Goal: Task Accomplishment & Management: Complete application form

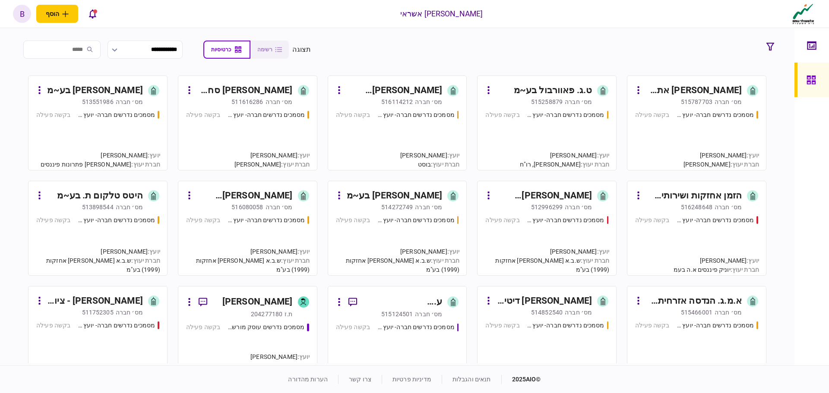
click at [95, 49] on input "search" at bounding box center [61, 50] width 77 height 18
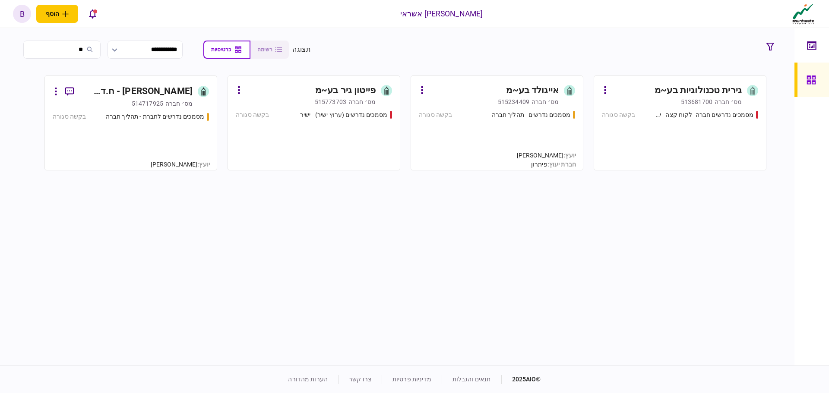
type input "*"
click at [82, 48] on input "search" at bounding box center [61, 50] width 77 height 18
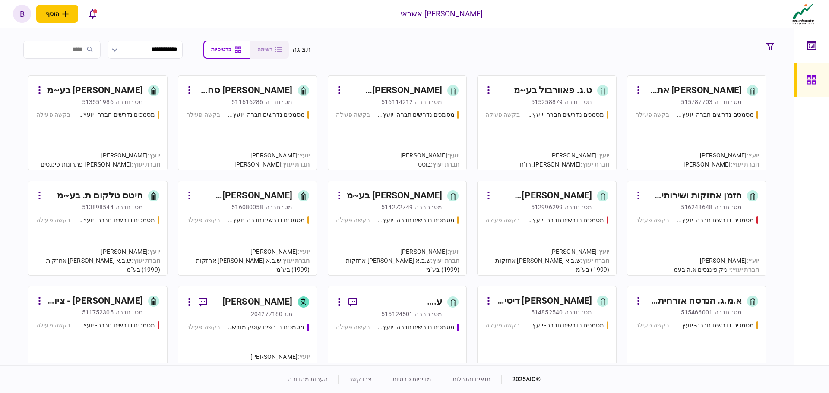
click at [86, 51] on input "search" at bounding box center [61, 50] width 77 height 18
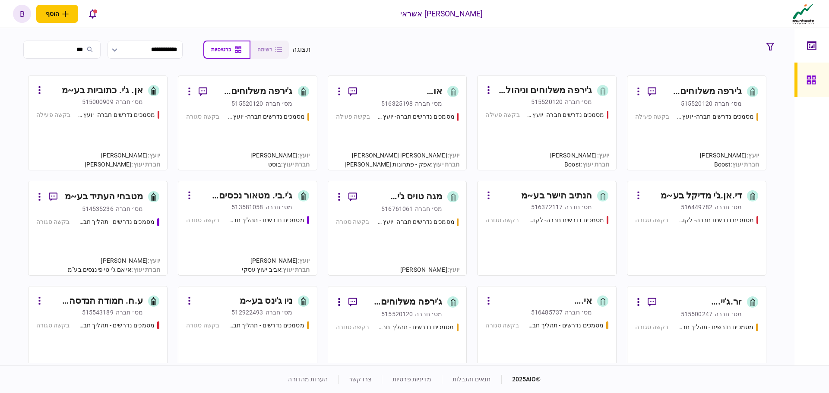
type input "***"
click at [700, 137] on div "מסמכים נדרשים חברה- יועץ - תהליך חברה בקשה פעילה" at bounding box center [696, 137] width 123 height 50
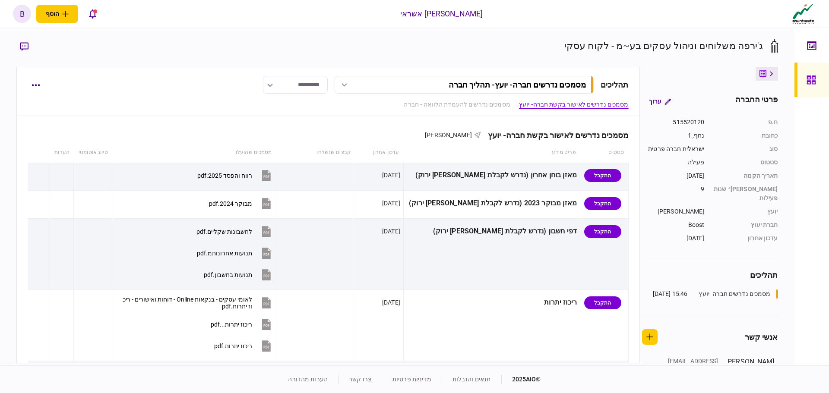
click at [25, 52] on button "button" at bounding box center [24, 47] width 16 height 16
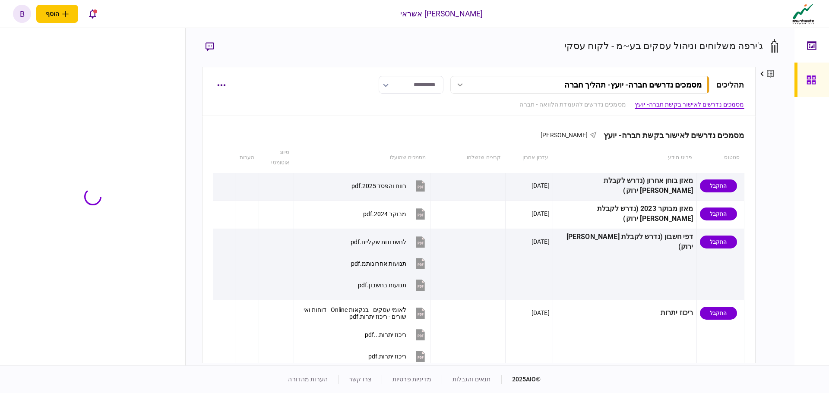
click at [25, 48] on div at bounding box center [92, 197] width 185 height 338
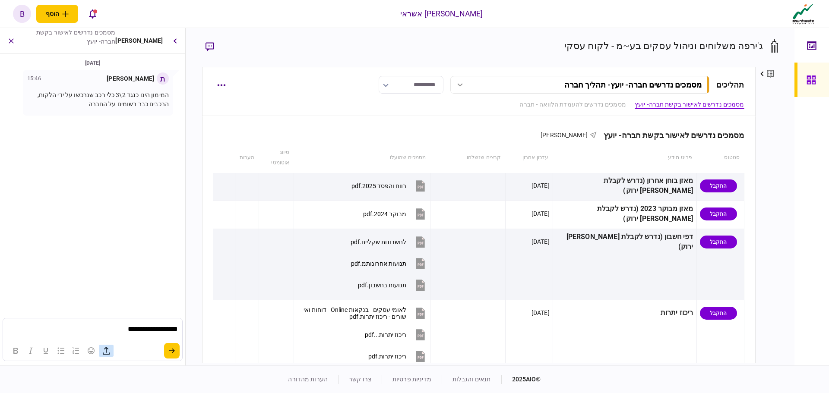
click at [105, 352] on icon "button" at bounding box center [106, 351] width 10 height 10
click at [175, 352] on icon "submit" at bounding box center [172, 351] width 6 height 5
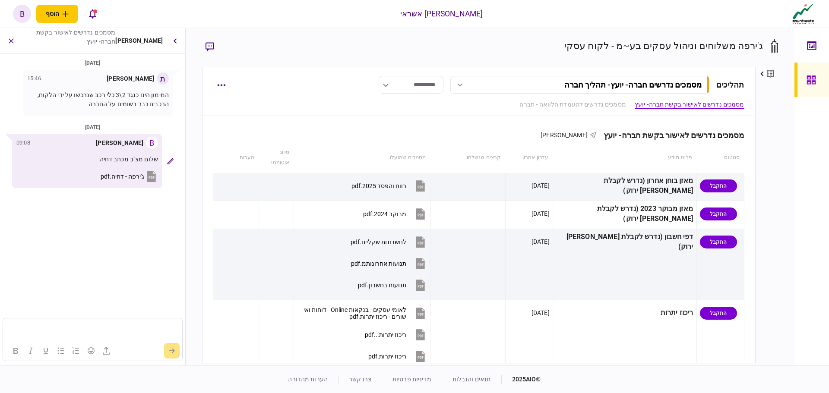
click at [395, 84] on input "**********" at bounding box center [411, 85] width 65 height 18
click at [399, 123] on button "בקשה סגורה" at bounding box center [408, 127] width 47 height 8
type input "**********"
click at [809, 80] on icon at bounding box center [812, 80] width 10 height 10
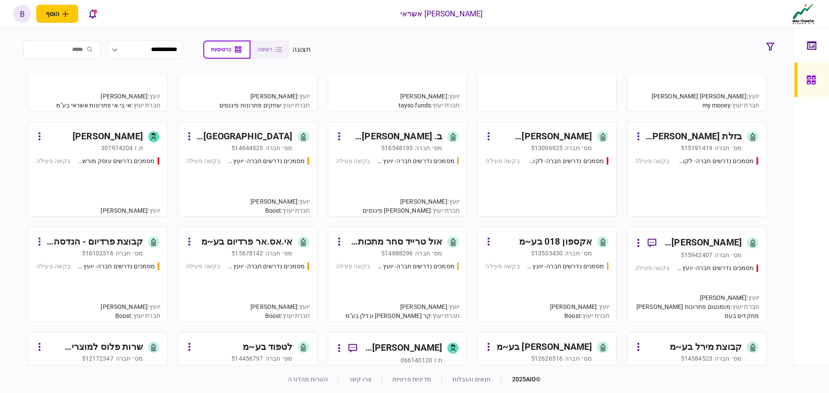
scroll to position [907, 0]
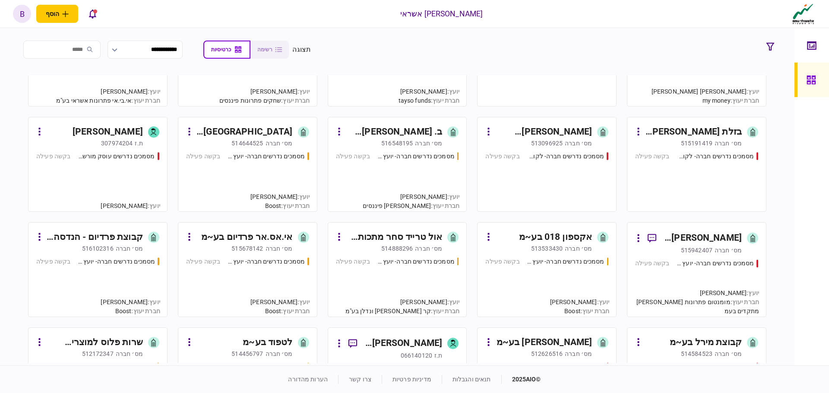
click at [276, 289] on div "מסמכים נדרשים חברה- יועץ - תהליך חברה בקשה פעילה" at bounding box center [247, 283] width 123 height 52
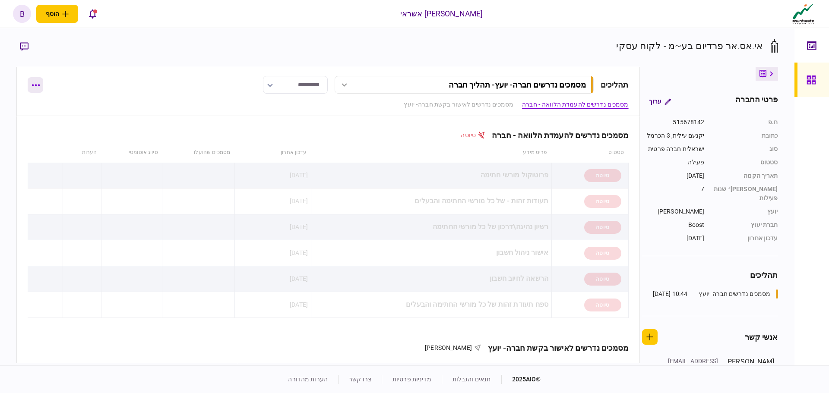
click at [34, 85] on icon "button" at bounding box center [36, 85] width 8 height 2
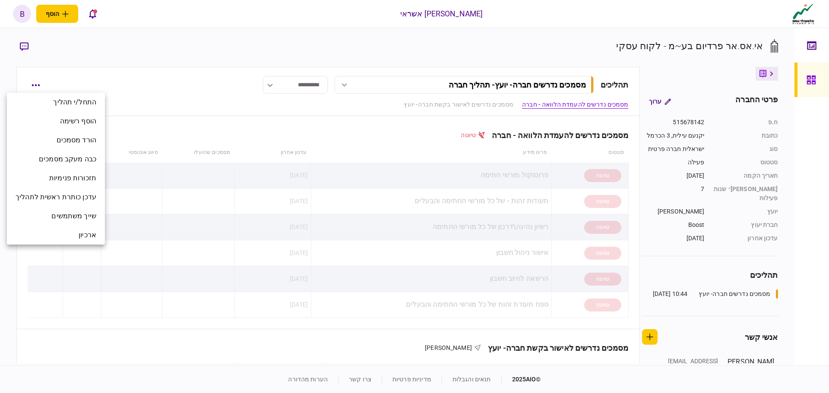
click at [21, 44] on div at bounding box center [414, 196] width 829 height 393
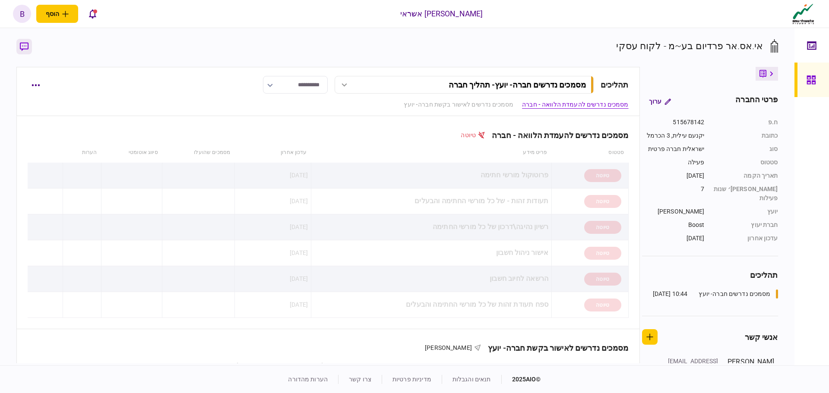
click at [23, 45] on icon "button" at bounding box center [24, 46] width 9 height 9
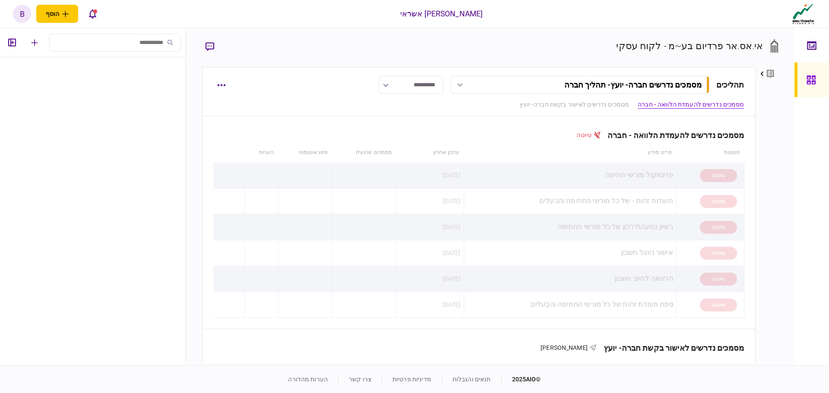
click at [110, 271] on ul at bounding box center [92, 211] width 185 height 308
click at [35, 48] on button "button" at bounding box center [35, 43] width 16 height 16
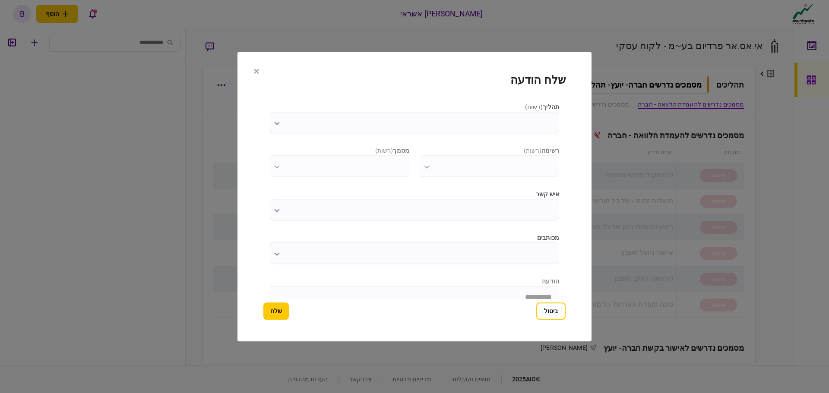
click at [498, 126] on input "תהליך ( רשות )" at bounding box center [414, 123] width 289 height 22
drag, startPoint x: 475, startPoint y: 141, endPoint x: 476, endPoint y: 102, distance: 38.9
click at [476, 102] on div "מסמכים נדרשים חברה- יועץ - תהליך חברה" at bounding box center [414, 196] width 829 height 393
click at [453, 250] on input "מכותבים" at bounding box center [414, 254] width 289 height 22
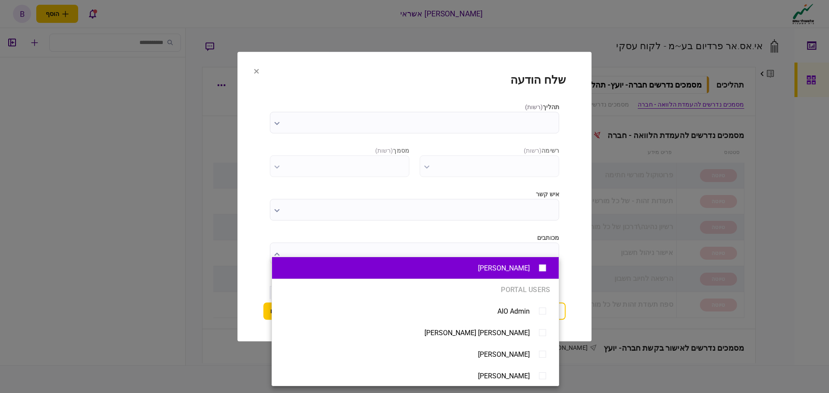
type input "*******"
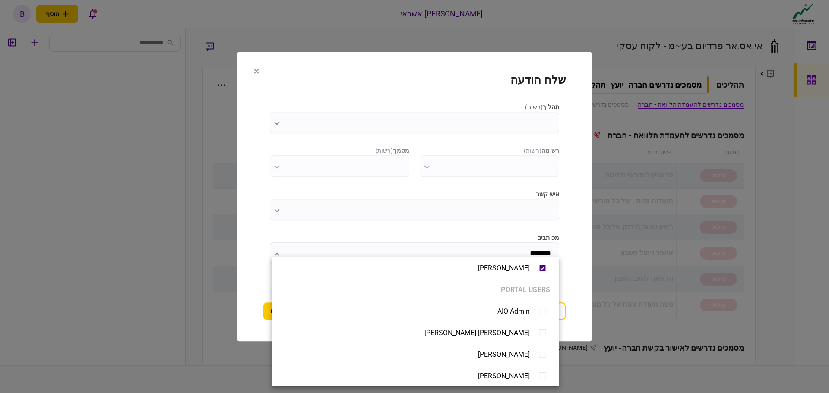
click at [461, 231] on div at bounding box center [414, 196] width 829 height 393
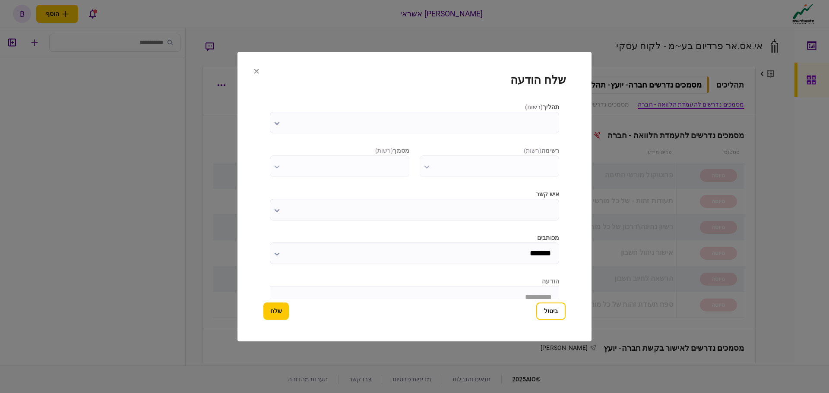
click at [495, 260] on input "*******" at bounding box center [414, 254] width 289 height 22
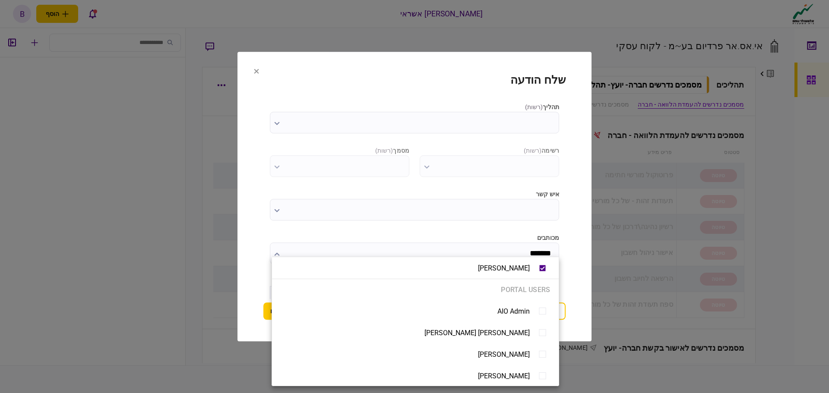
click at [375, 227] on div at bounding box center [414, 196] width 829 height 393
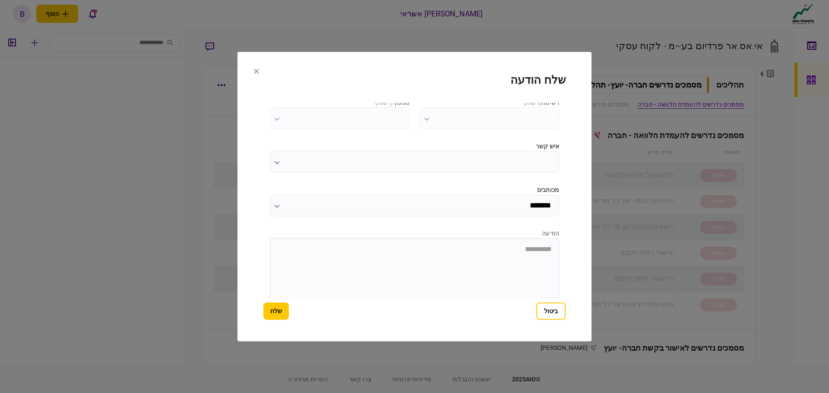
scroll to position [86, 0]
drag, startPoint x: 484, startPoint y: 229, endPoint x: 476, endPoint y: 221, distance: 11.9
click at [484, 221] on html at bounding box center [414, 210] width 289 height 21
click at [384, 295] on button "button" at bounding box center [377, 298] width 15 height 12
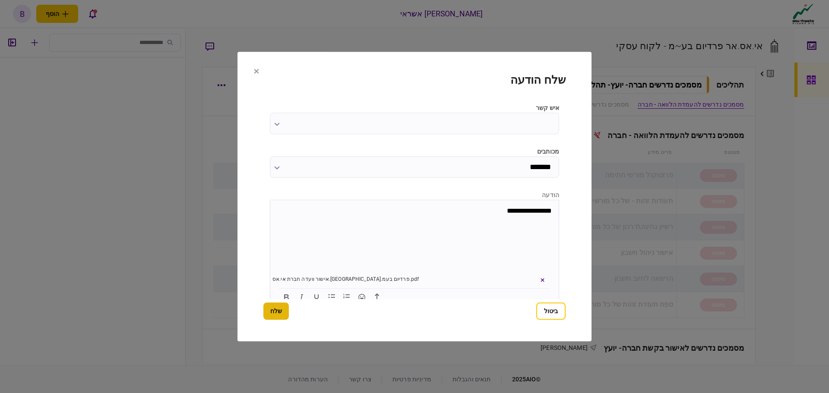
click at [282, 314] on button "שלח" at bounding box center [275, 311] width 25 height 17
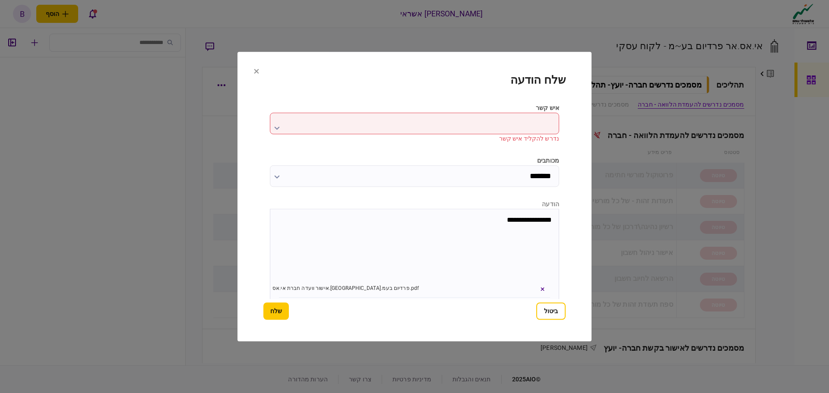
click at [473, 113] on div "איש קשר נדרש להקליד איש קשר" at bounding box center [414, 124] width 289 height 40
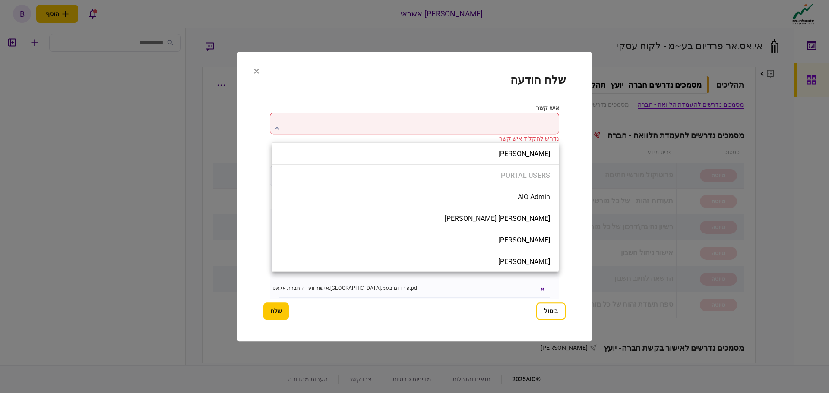
click at [469, 129] on div at bounding box center [414, 196] width 829 height 393
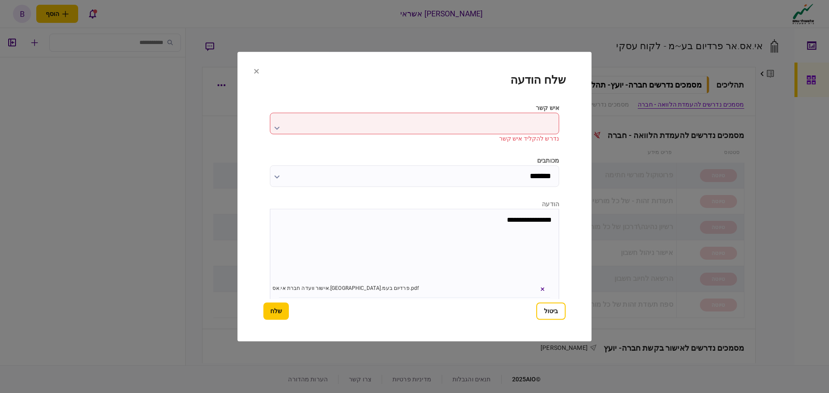
click at [469, 129] on input "איש קשר" at bounding box center [414, 124] width 289 height 22
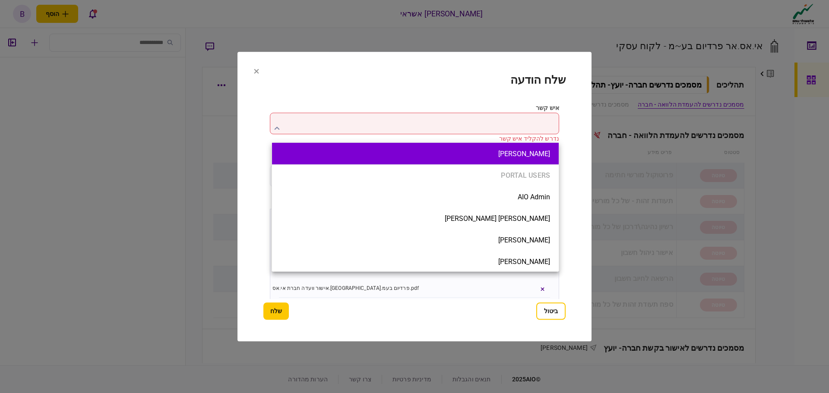
click at [501, 152] on button "[PERSON_NAME]" at bounding box center [416, 154] width 270 height 8
type input "*******"
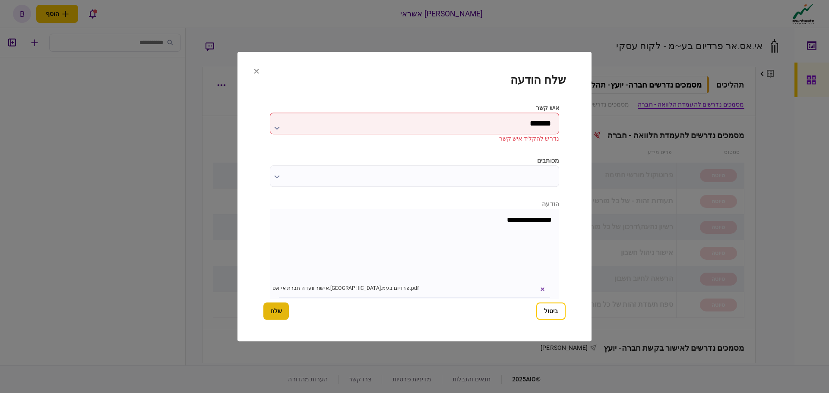
click at [286, 319] on button "שלח" at bounding box center [275, 311] width 25 height 17
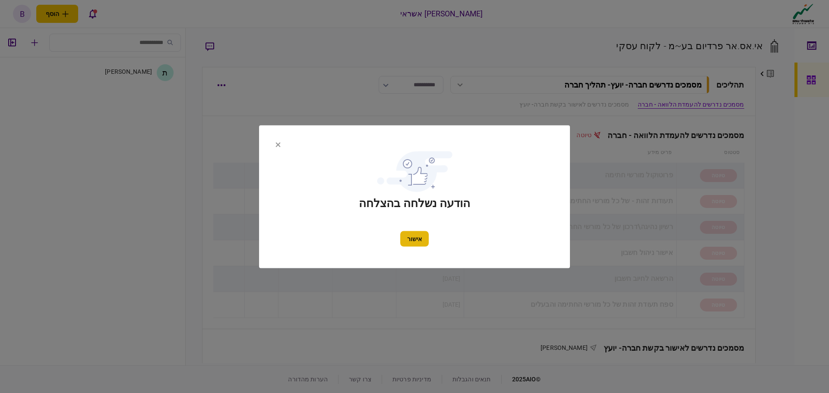
click at [422, 244] on button "אישור" at bounding box center [414, 239] width 29 height 16
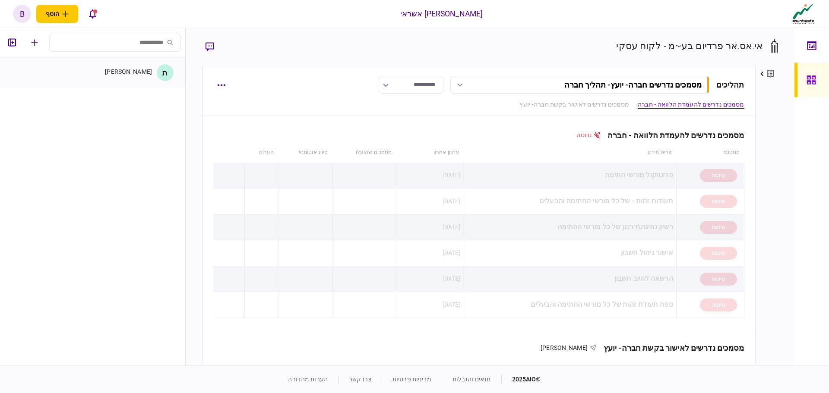
click at [115, 74] on div "[PERSON_NAME]" at bounding box center [100, 71] width 103 height 7
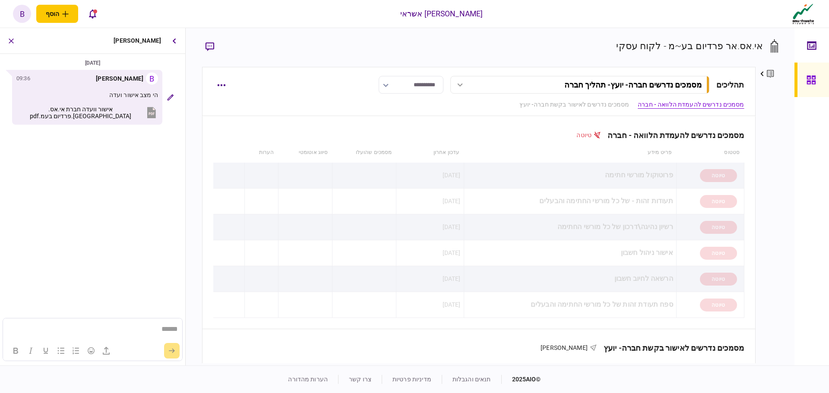
click at [810, 83] on icon at bounding box center [811, 80] width 9 height 9
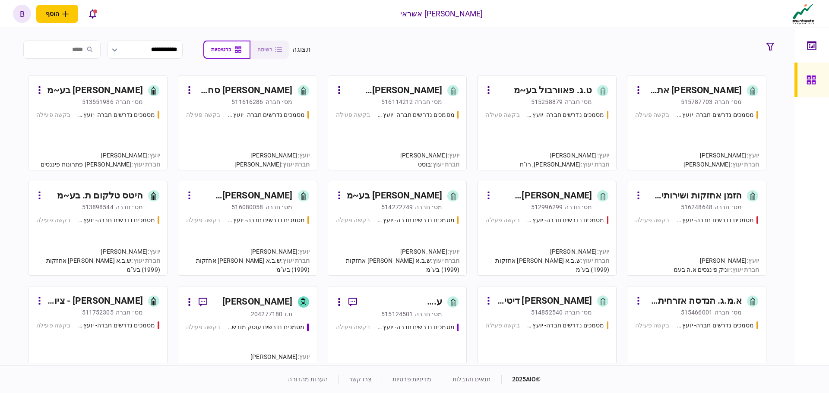
click at [98, 53] on input "search" at bounding box center [61, 50] width 77 height 18
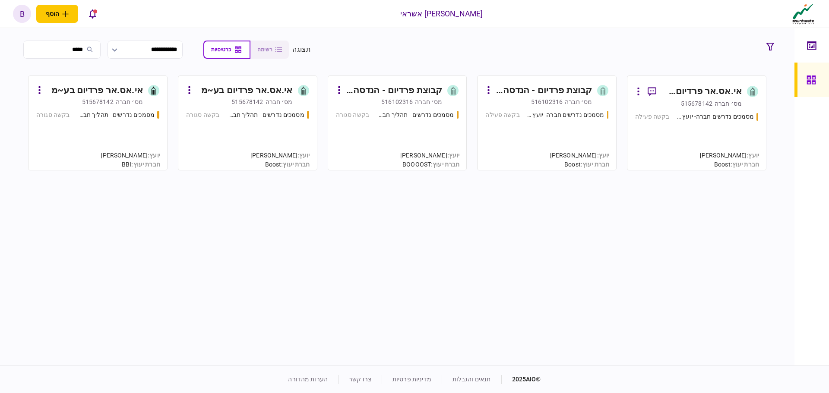
type input "*****"
click at [556, 145] on div "מסמכים נדרשים חברה- יועץ - תהליך חברה בקשה פעילה" at bounding box center [546, 137] width 123 height 52
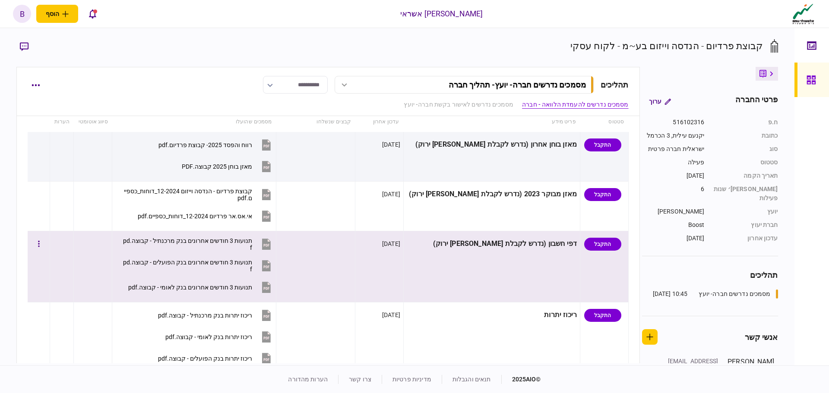
scroll to position [259, 0]
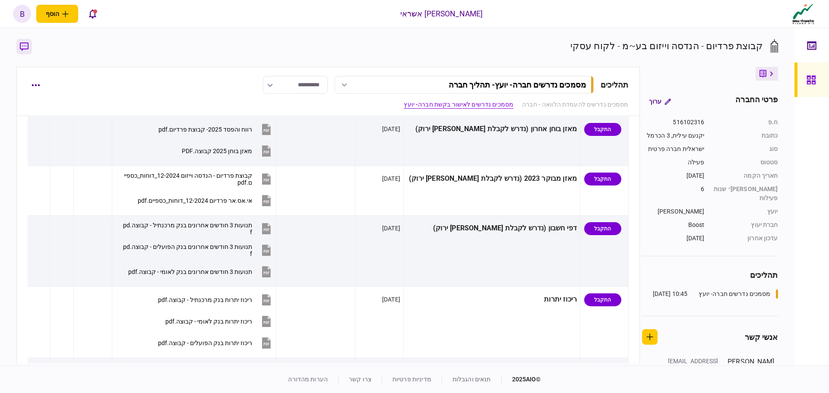
click at [28, 49] on icon "button" at bounding box center [24, 46] width 9 height 9
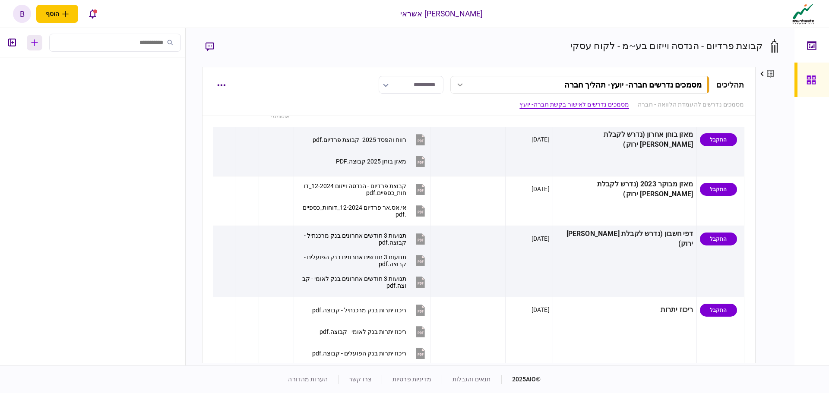
click at [31, 45] on button "button" at bounding box center [35, 43] width 16 height 16
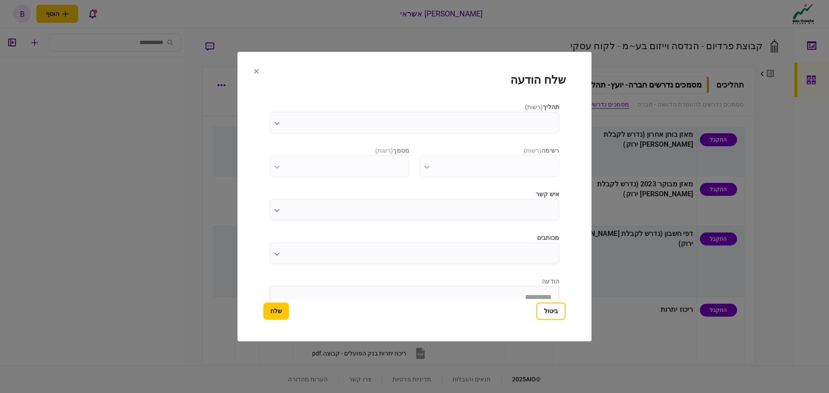
scroll to position [0, 0]
click at [515, 130] on input "תהליך ( רשות )" at bounding box center [414, 123] width 289 height 22
click at [497, 254] on div at bounding box center [414, 196] width 829 height 393
click at [508, 218] on input "איש קשר" at bounding box center [414, 210] width 289 height 22
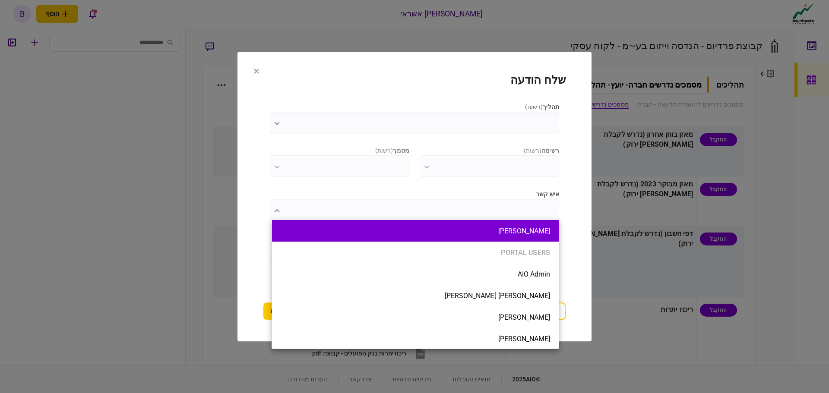
click at [513, 236] on li "[PERSON_NAME]" at bounding box center [415, 231] width 287 height 22
type input "*******"
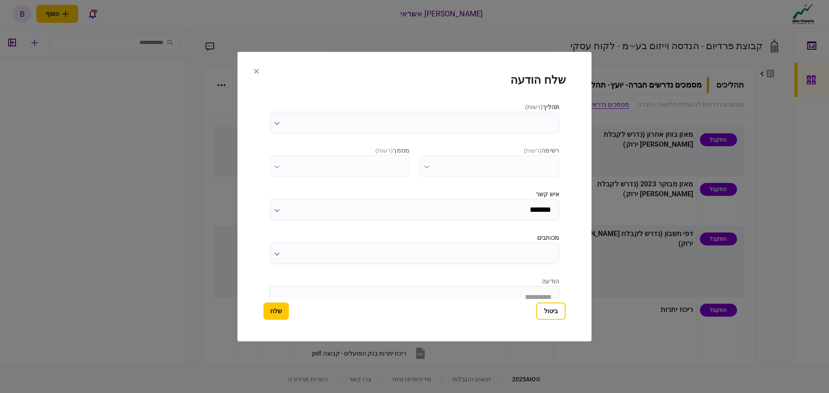
click at [517, 249] on input "מכותבים" at bounding box center [414, 254] width 289 height 22
type input "*"
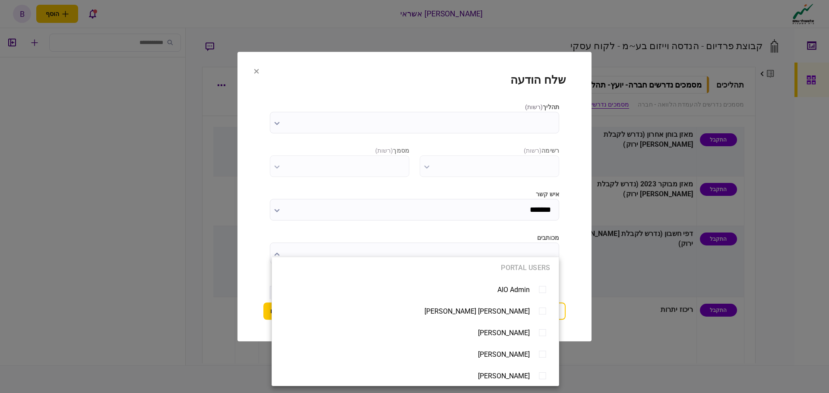
click at [576, 229] on div at bounding box center [414, 196] width 829 height 393
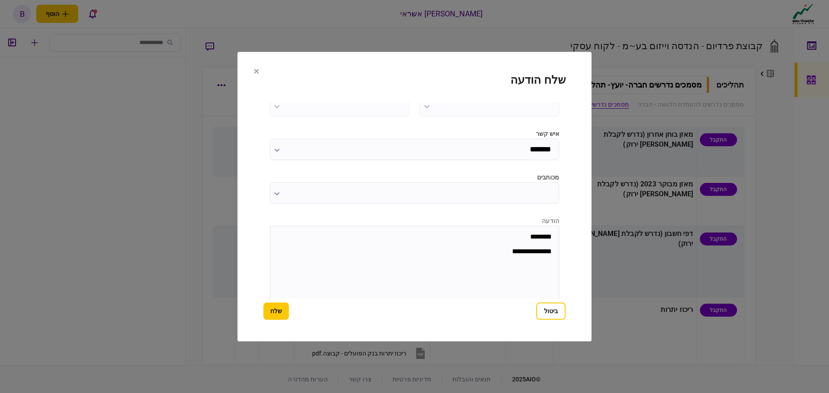
scroll to position [95, 0]
click at [380, 291] on icon "button" at bounding box center [377, 289] width 10 height 10
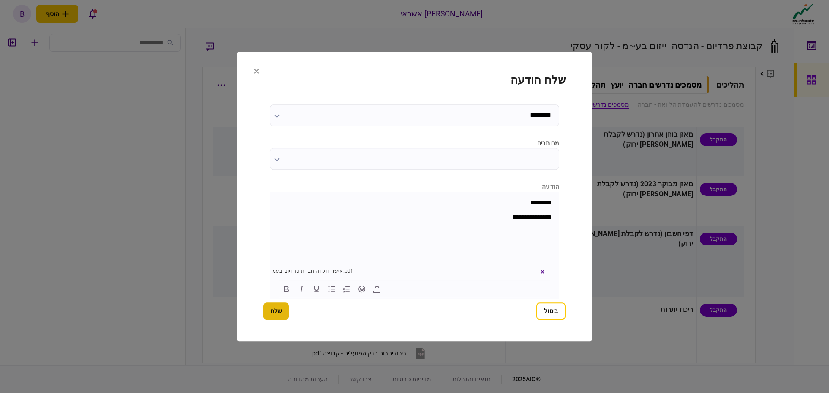
click at [273, 314] on button "שלח" at bounding box center [275, 311] width 25 height 17
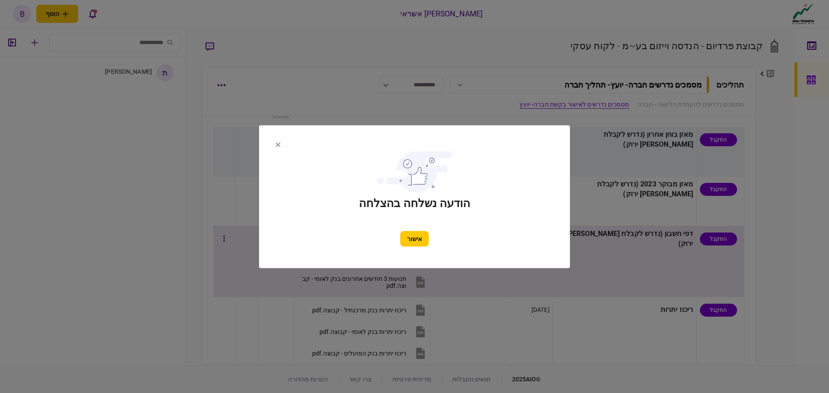
drag, startPoint x: 402, startPoint y: 245, endPoint x: 407, endPoint y: 243, distance: 5.6
click at [406, 244] on button "אישור" at bounding box center [414, 239] width 29 height 16
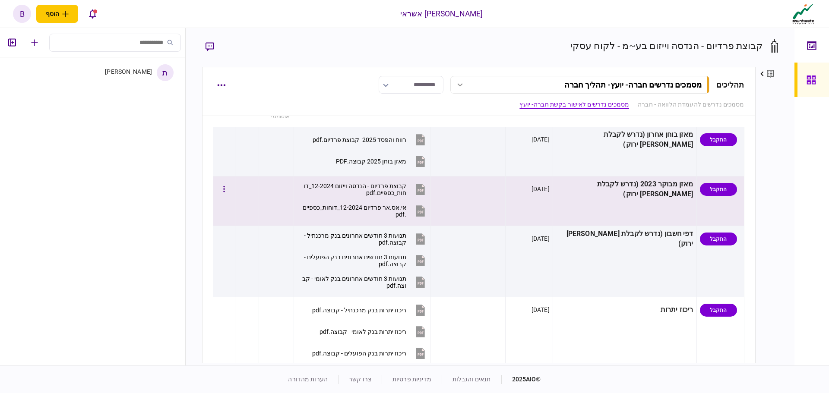
scroll to position [216, 0]
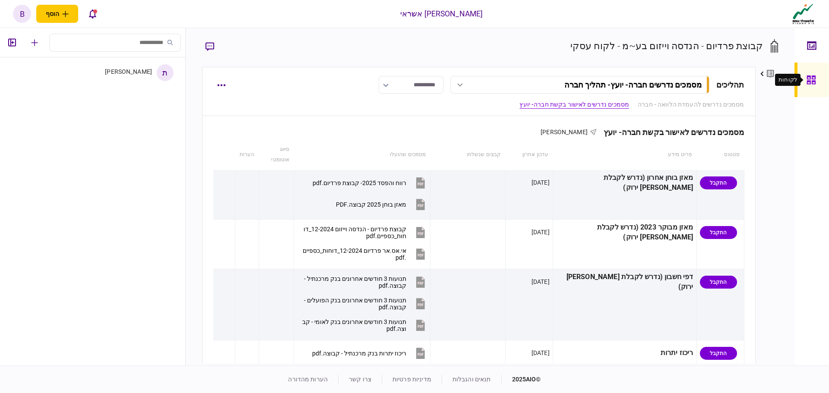
click at [812, 85] on icon at bounding box center [812, 80] width 10 height 10
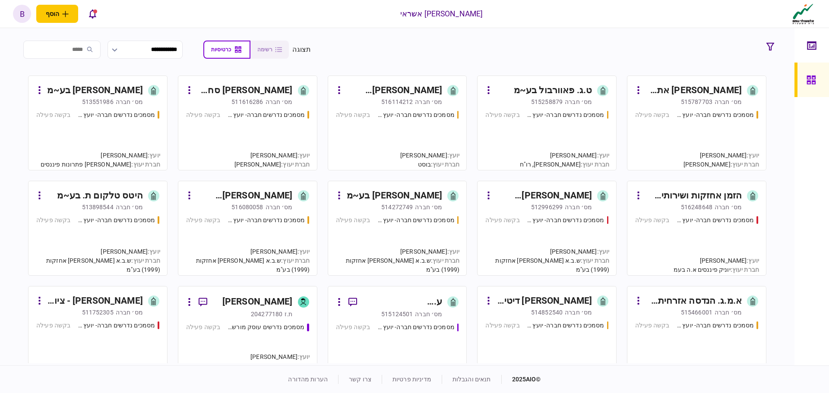
click at [80, 47] on input "search" at bounding box center [61, 50] width 77 height 18
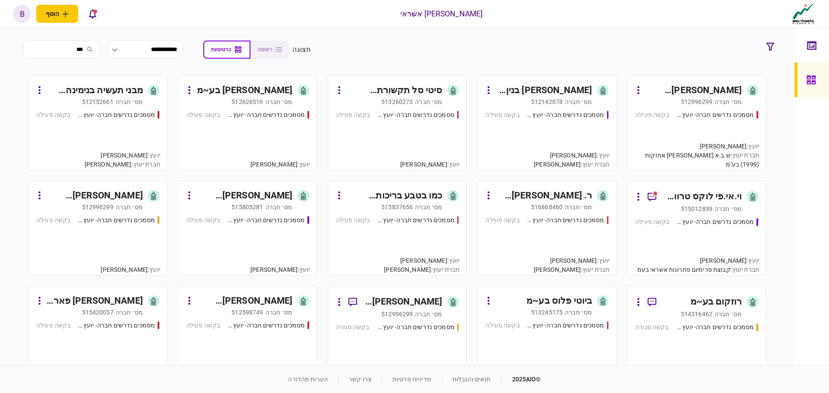
type input "***"
click at [539, 149] on div "מסמכים נדרשים חברה- יועץ - תהליך חברה בקשה פעילה" at bounding box center [546, 137] width 123 height 52
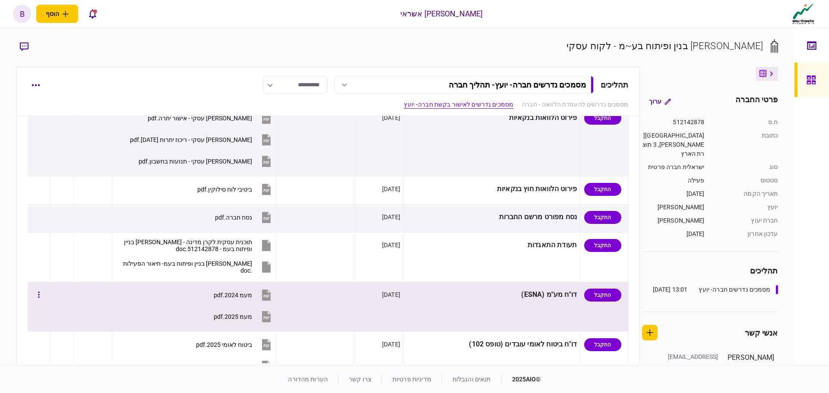
scroll to position [561, 0]
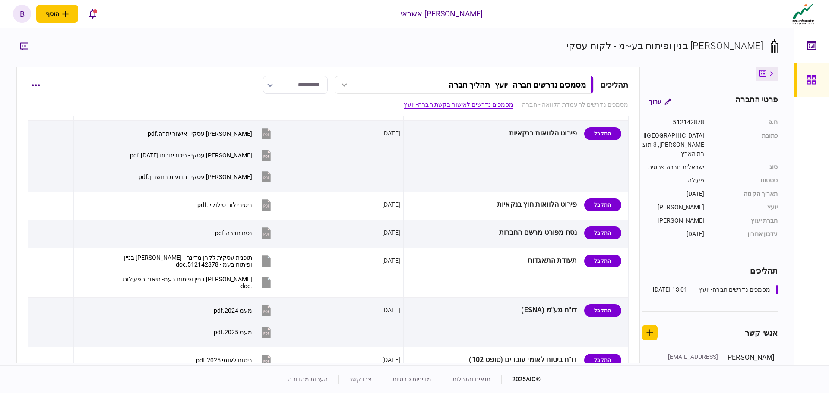
click at [807, 82] on icon at bounding box center [811, 80] width 9 height 9
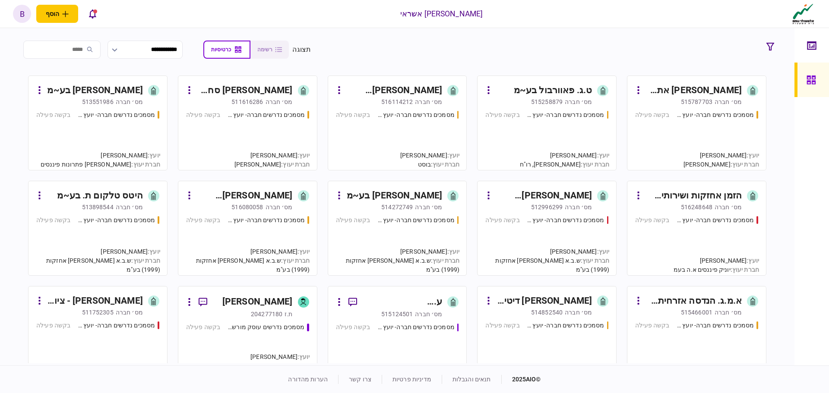
click at [81, 50] on input "search" at bounding box center [61, 50] width 77 height 18
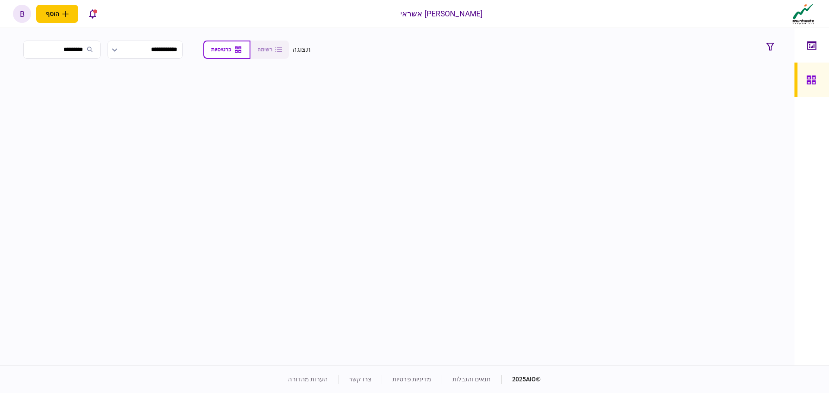
type input "*********"
click at [812, 92] on div at bounding box center [814, 80] width 14 height 35
click at [808, 78] on icon at bounding box center [812, 80] width 10 height 10
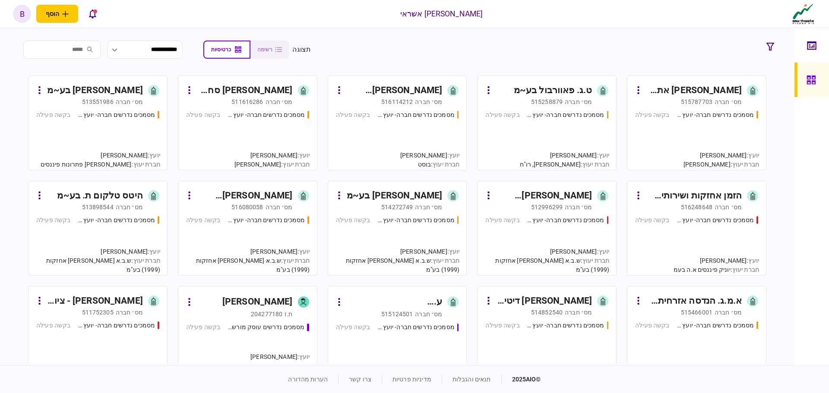
click at [661, 137] on div "מסמכים נדרשים חברה- יועץ - תהליך חברה בקשה פעילה" at bounding box center [696, 137] width 123 height 52
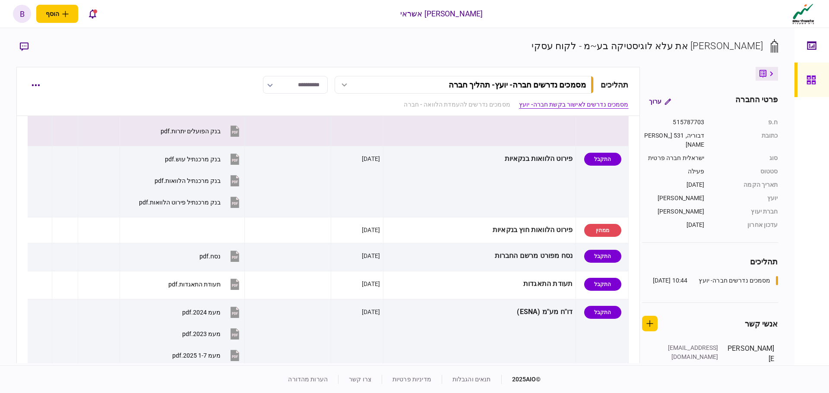
scroll to position [259, 0]
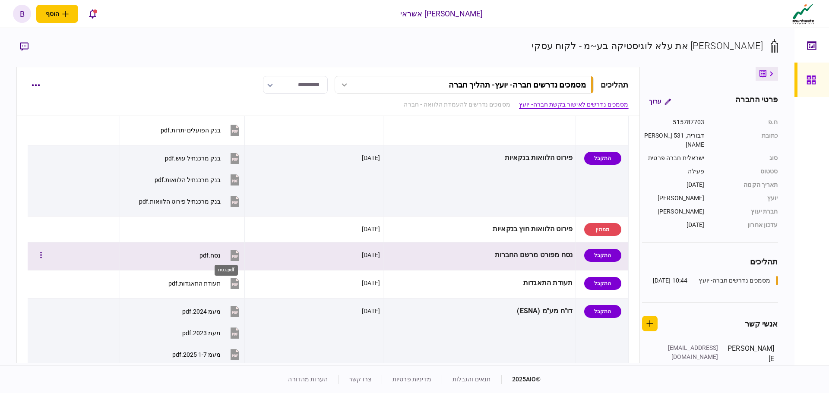
click at [221, 255] on div "נסח.pdf" at bounding box center [210, 255] width 21 height 7
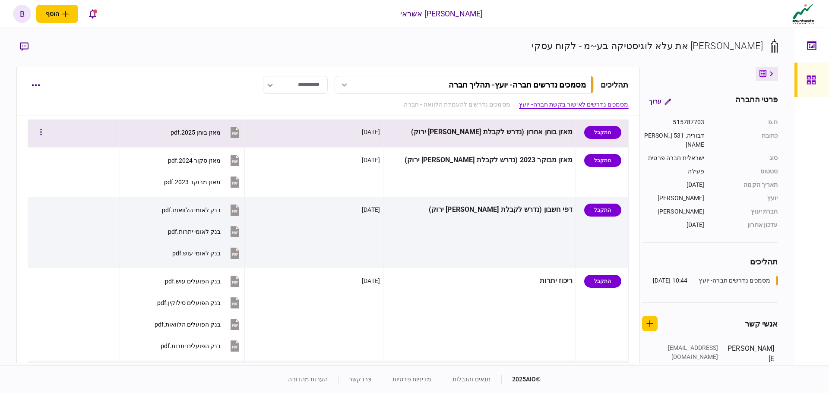
scroll to position [0, 0]
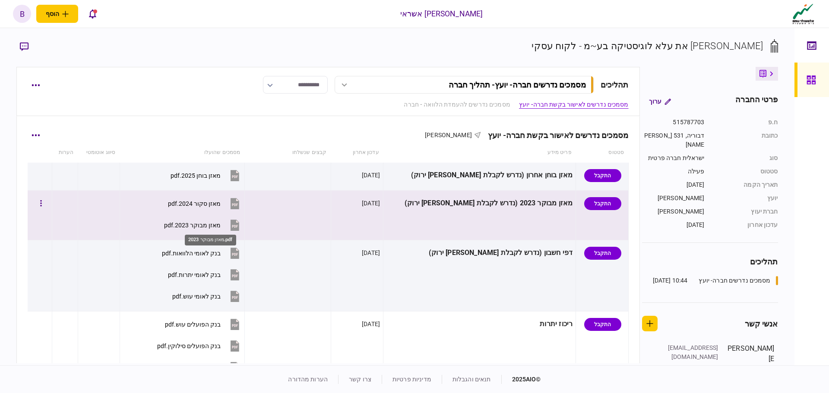
click at [213, 224] on div "מאזן מבוקר 2023.pdf" at bounding box center [192, 225] width 57 height 7
